Goal: Information Seeking & Learning: Check status

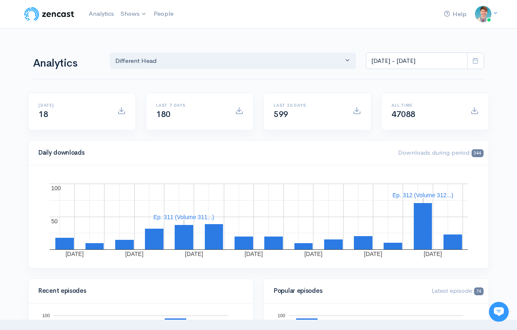
click at [475, 64] on span at bounding box center [475, 60] width 17 height 17
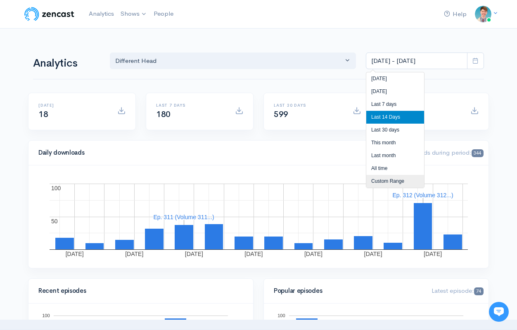
click at [390, 178] on li "Custom Range" at bounding box center [395, 181] width 58 height 13
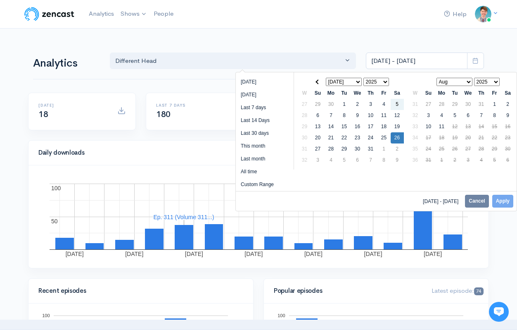
click at [352, 83] on select "Jan Feb Mar Apr May Jun [DATE] Aug Sep Oct Nov Dec" at bounding box center [344, 82] width 36 height 8
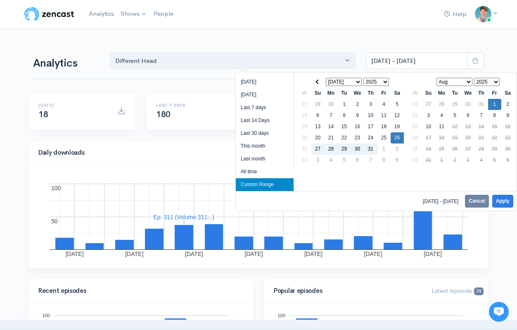
click at [359, 79] on select "Jan Feb Mar Apr May Jun [DATE] Aug Sep Oct Nov Dec" at bounding box center [344, 82] width 36 height 8
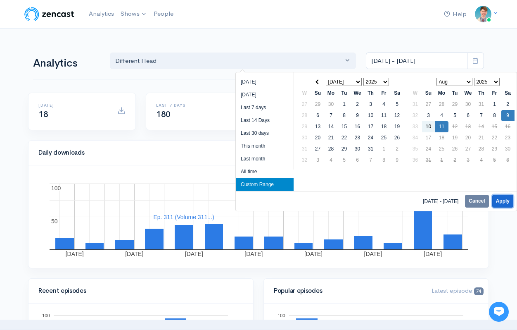
click at [500, 201] on button "Apply" at bounding box center [503, 201] width 21 height 13
type input "[DATE] - [DATE]"
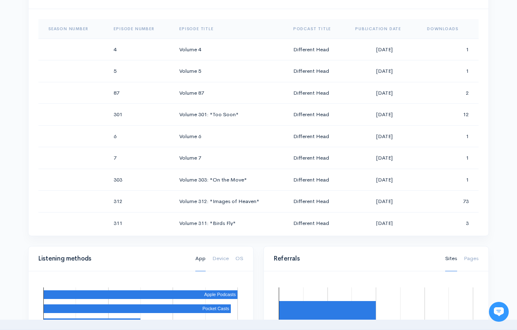
click at [443, 29] on th "Downloads" at bounding box center [450, 29] width 58 height 20
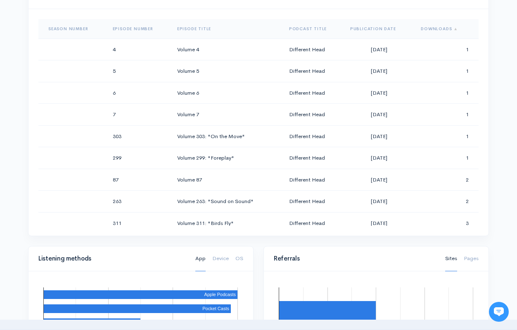
click at [443, 29] on th "Downloads" at bounding box center [446, 29] width 64 height 20
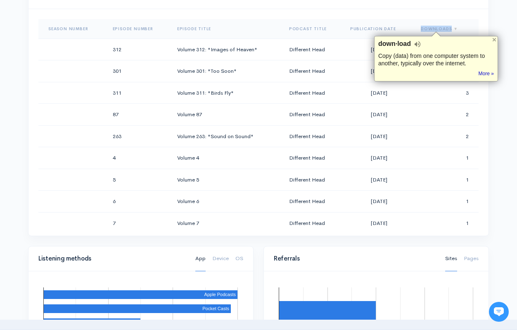
click at [511, 98] on div "Help Notifications View all Your profile Team settings Different Head Current L…" at bounding box center [258, 153] width 517 height 1171
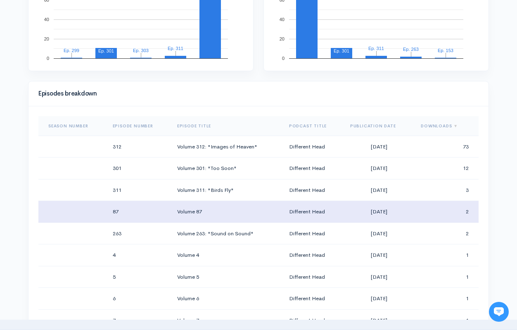
scroll to position [359, 0]
